Goal: Transaction & Acquisition: Purchase product/service

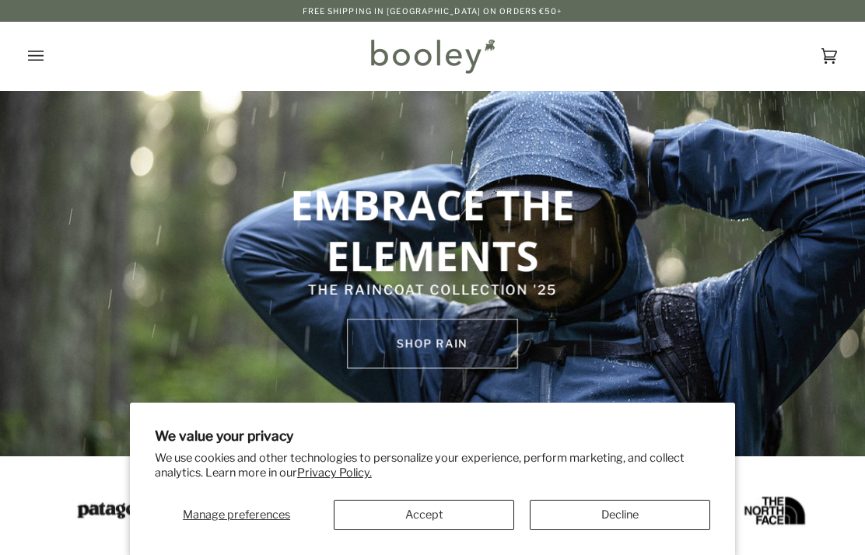
click at [458, 512] on button "Accept" at bounding box center [424, 515] width 180 height 30
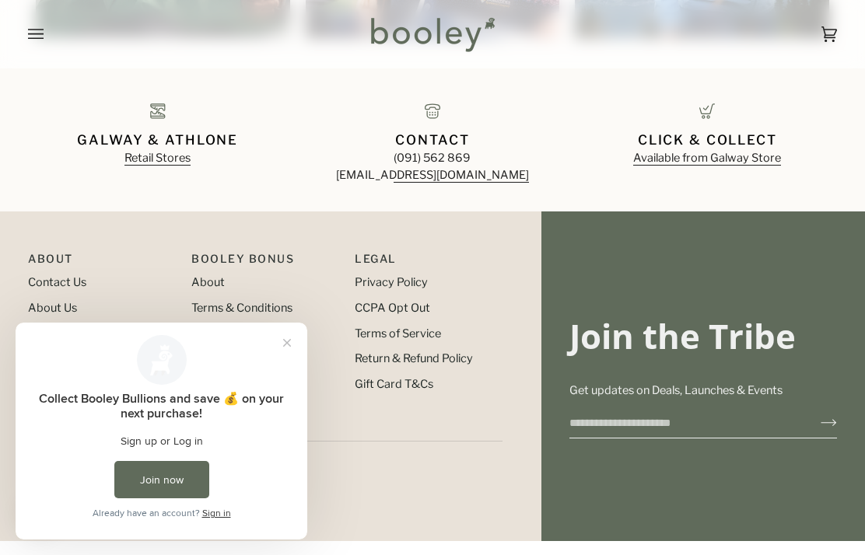
click at [292, 345] on button "Close prompt" at bounding box center [287, 343] width 28 height 28
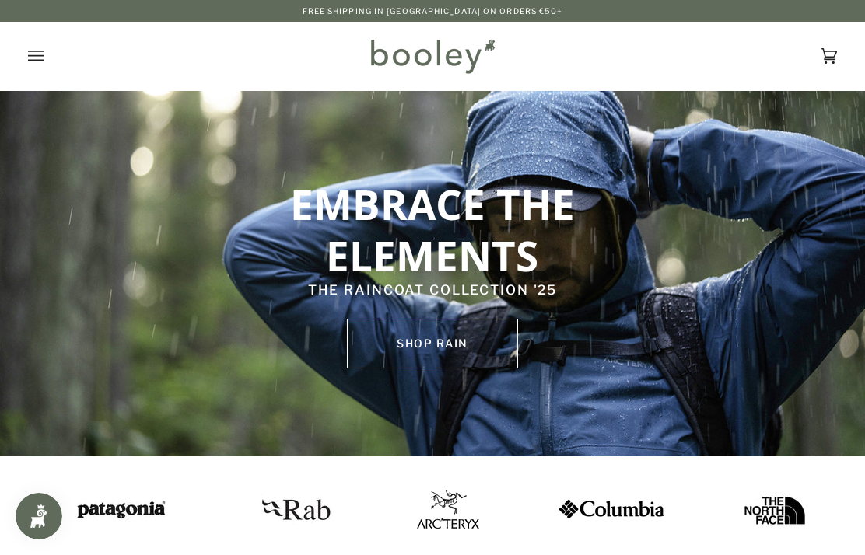
click at [47, 72] on button "Open menu" at bounding box center [51, 56] width 47 height 68
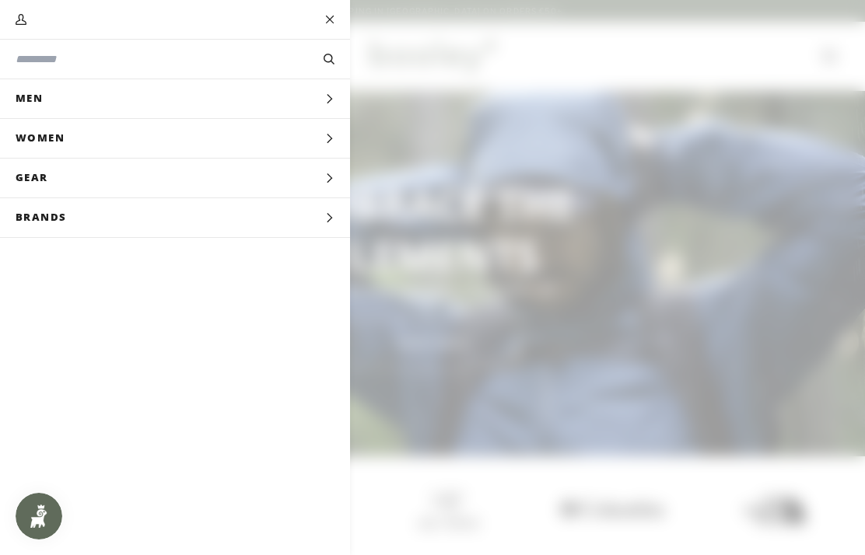
click at [298, 91] on button "Men Expand menu" at bounding box center [175, 99] width 350 height 40
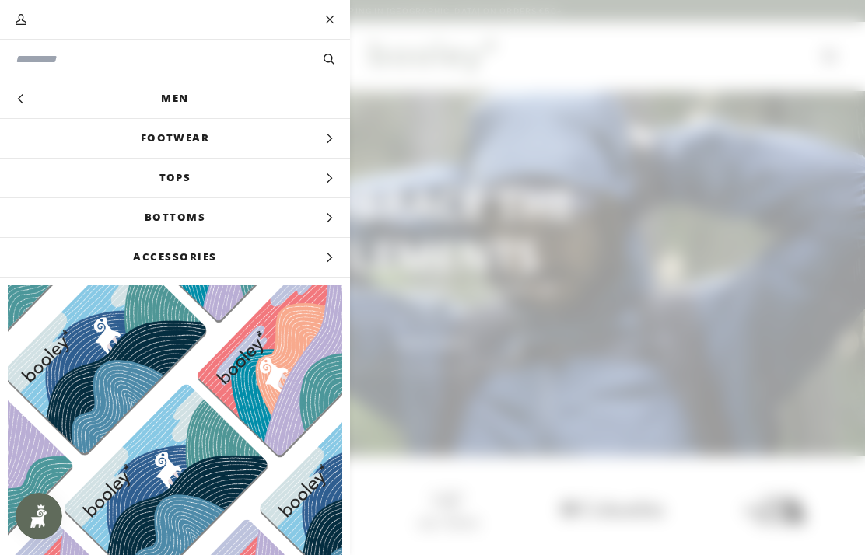
click at [334, 139] on icon "Main menu" at bounding box center [329, 139] width 10 height 10
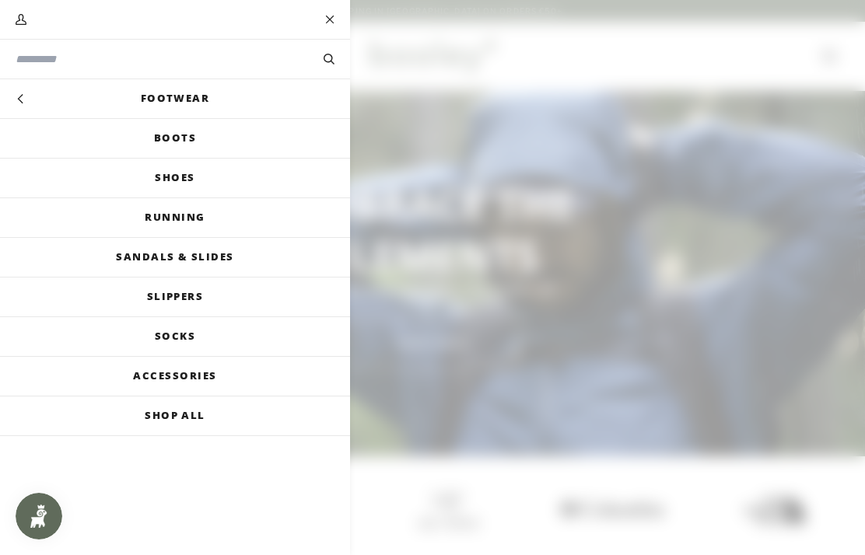
click at [286, 138] on link "Boots" at bounding box center [175, 138] width 350 height 39
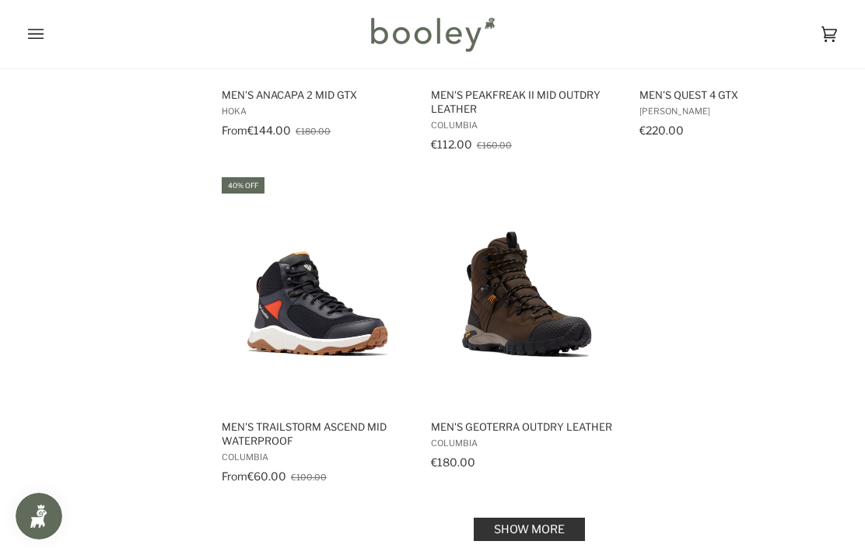
click at [537, 531] on link "Show more" at bounding box center [529, 529] width 111 height 23
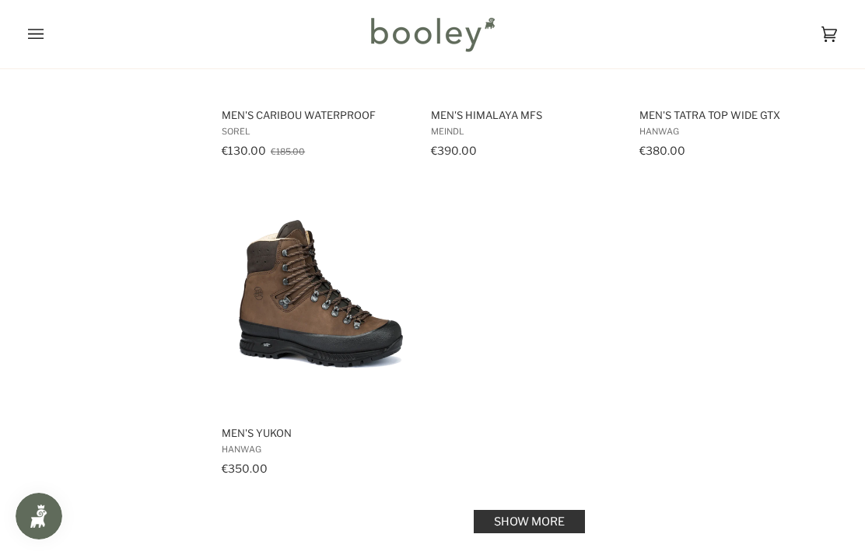
scroll to position [4326, 0]
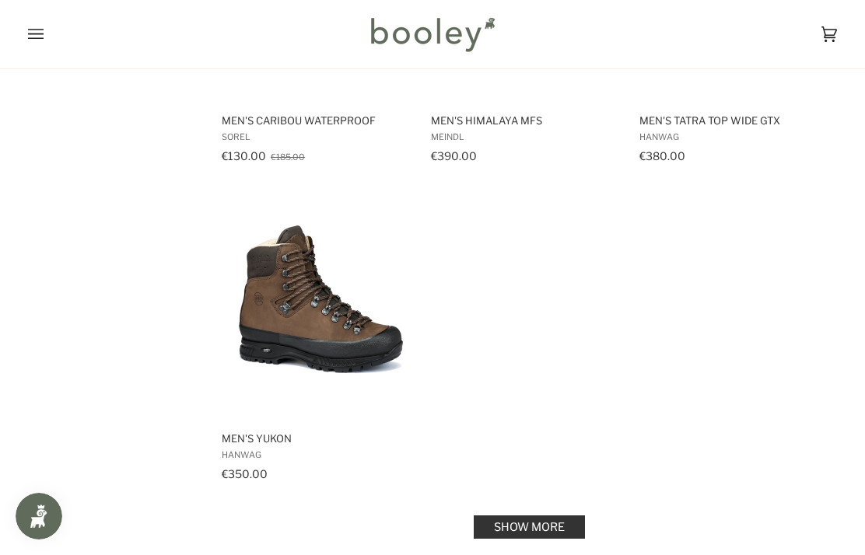
click at [548, 536] on link "Show more" at bounding box center [529, 527] width 111 height 23
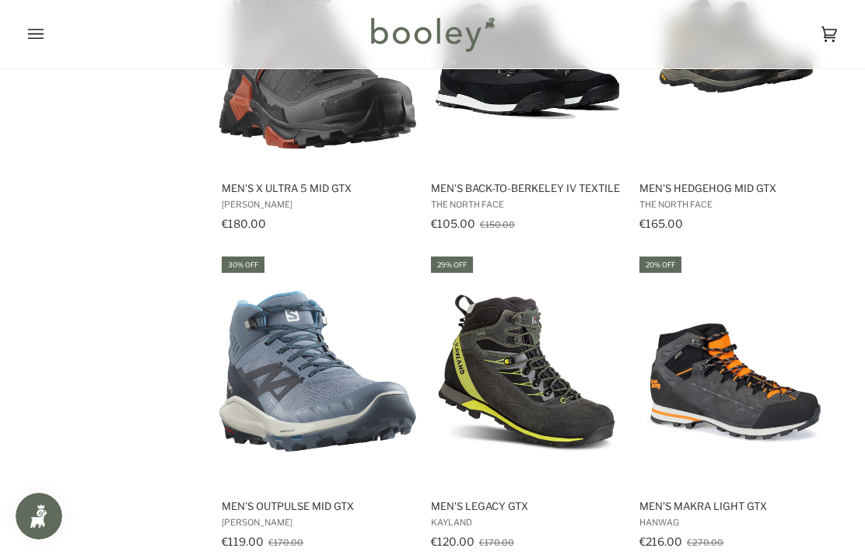
scroll to position [2957, 0]
